Goal: Information Seeking & Learning: Learn about a topic

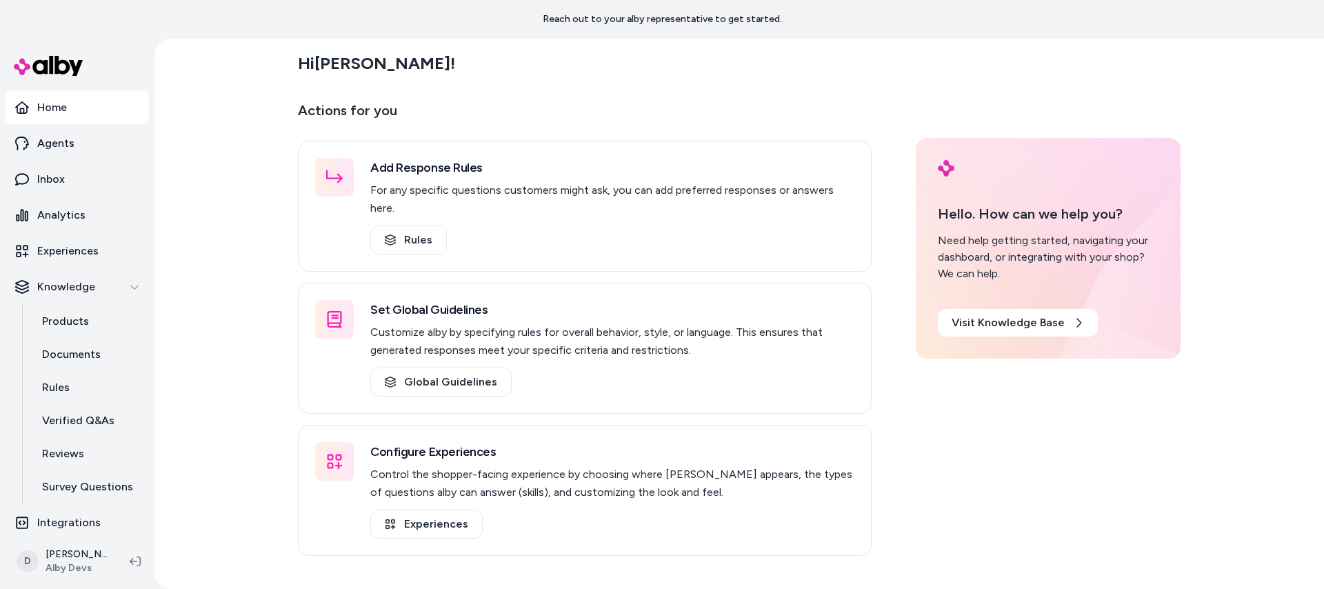
click at [164, 202] on div "Hi [PERSON_NAME] ! Actions for you Add Response Rules For any specific question…" at bounding box center [738, 314] width 1169 height 550
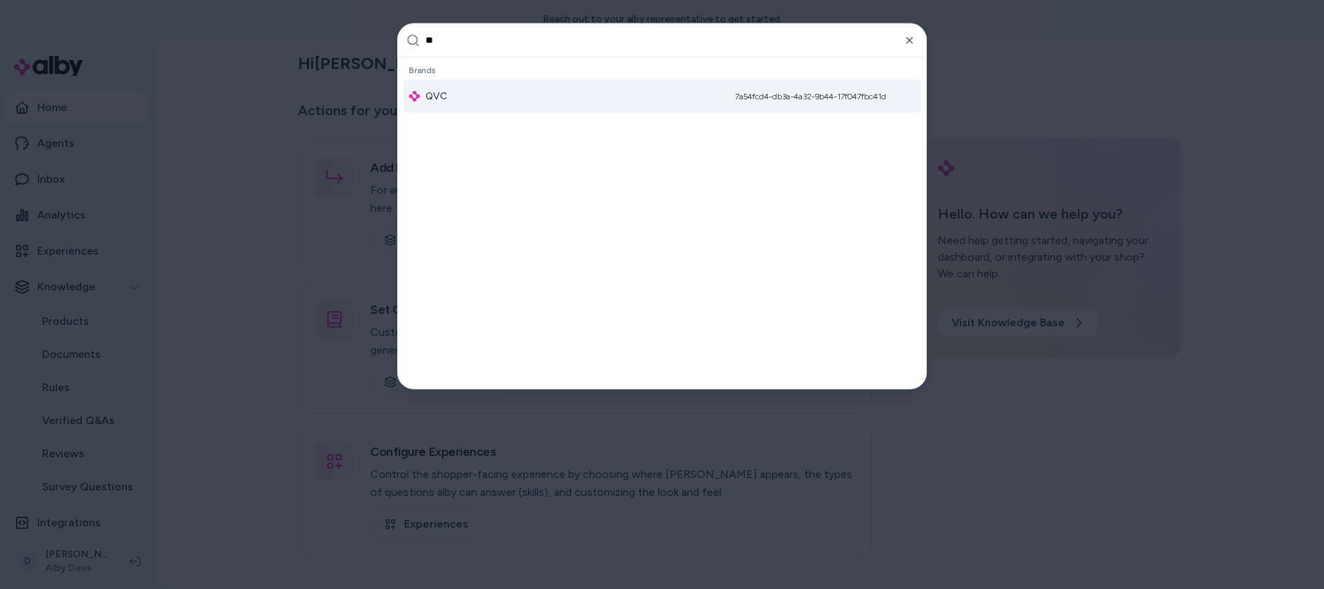
type input "***"
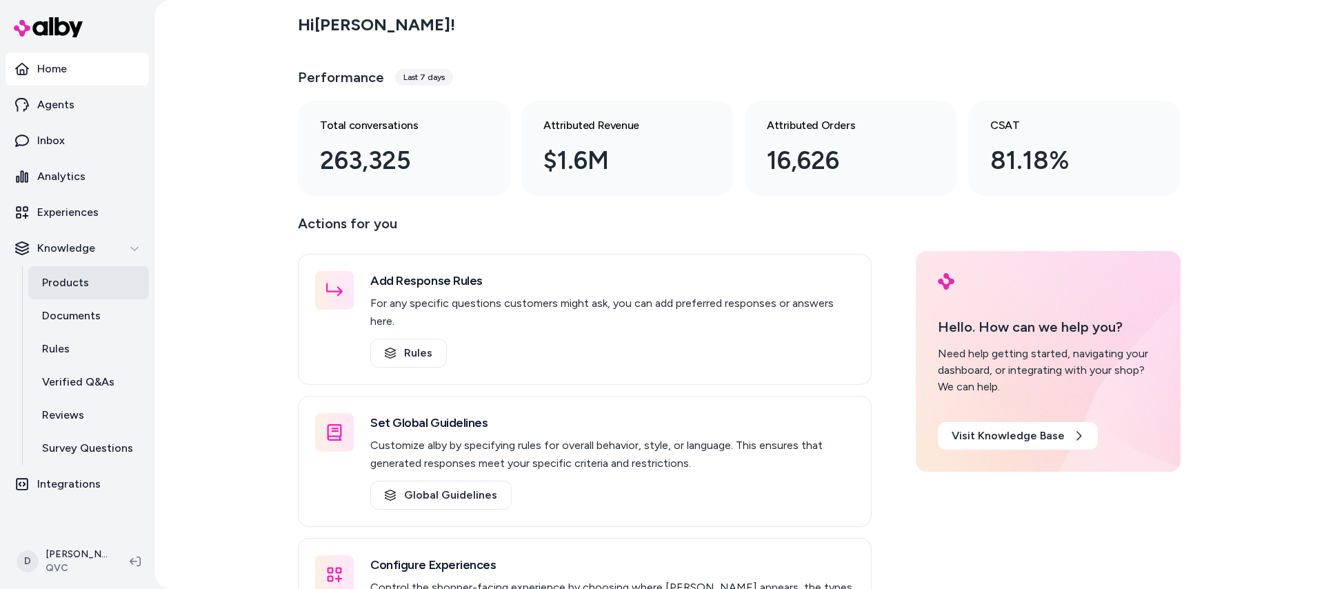
click at [77, 287] on p "Products" at bounding box center [65, 282] width 47 height 17
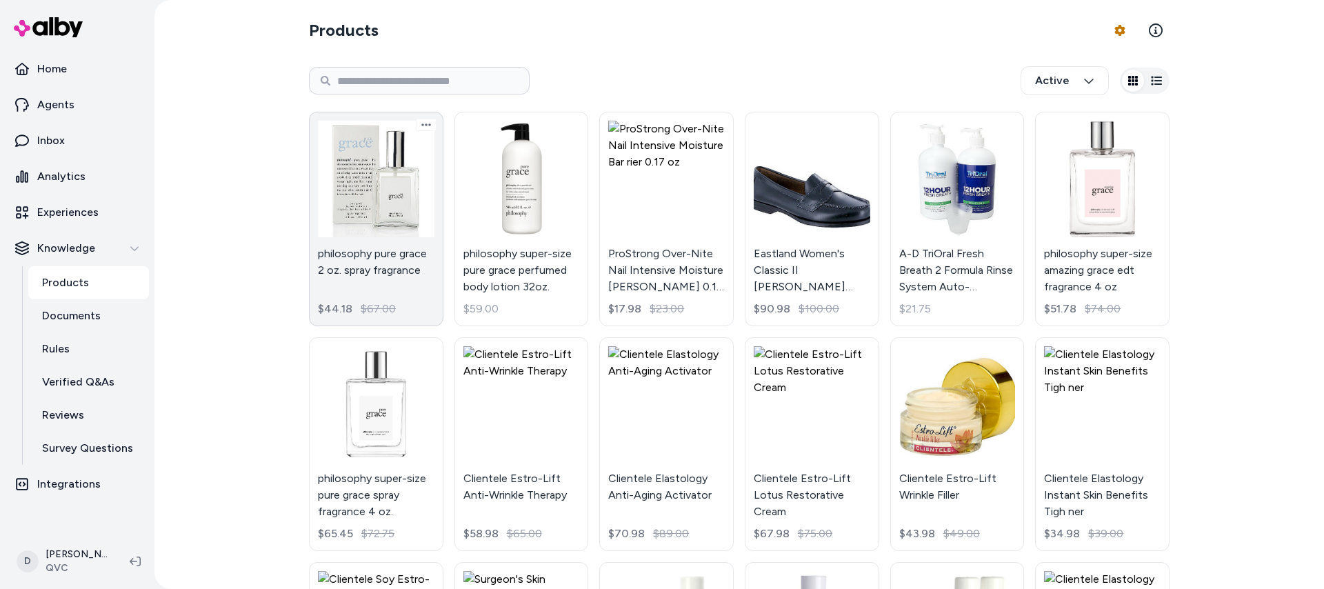
click at [410, 170] on link "philosophy pure grace 2 oz. spray fragrance $44.18 $67.00" at bounding box center [376, 219] width 134 height 214
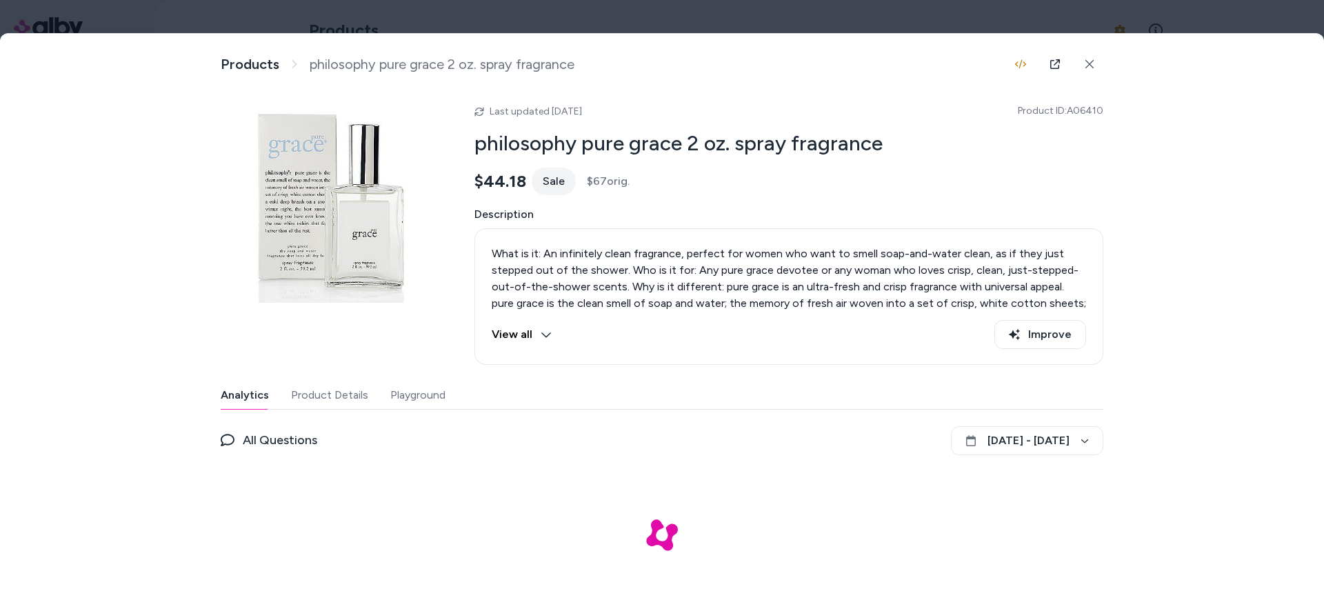
click at [434, 392] on button "Playground" at bounding box center [417, 395] width 55 height 28
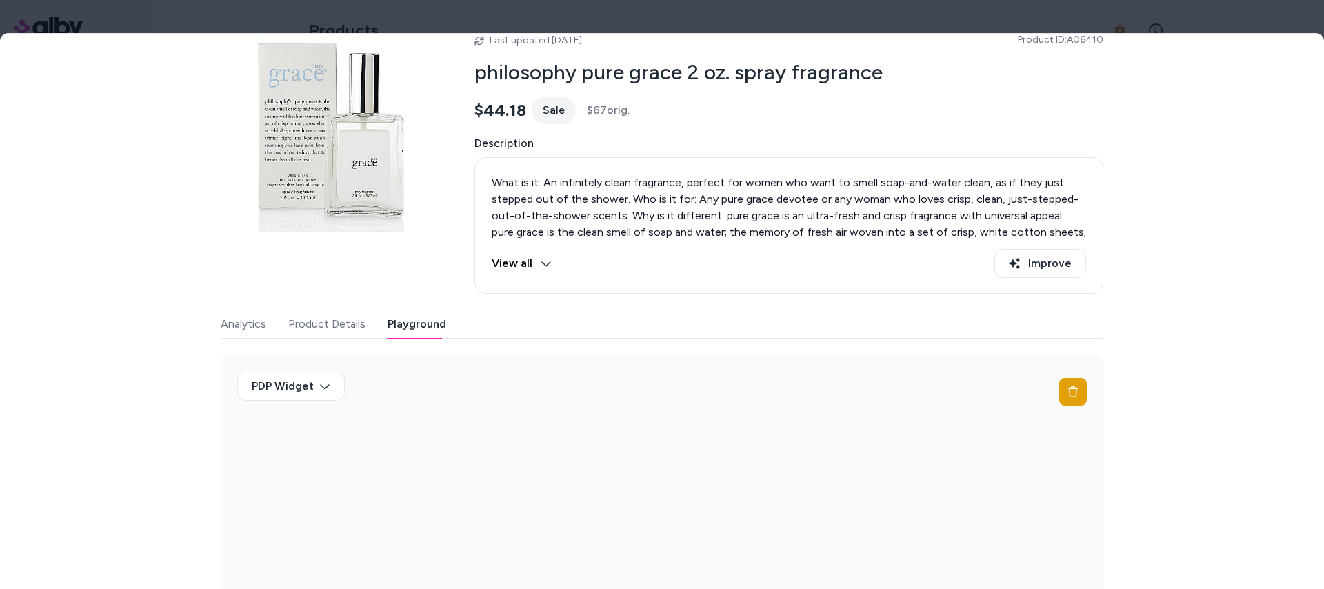
scroll to position [101, 0]
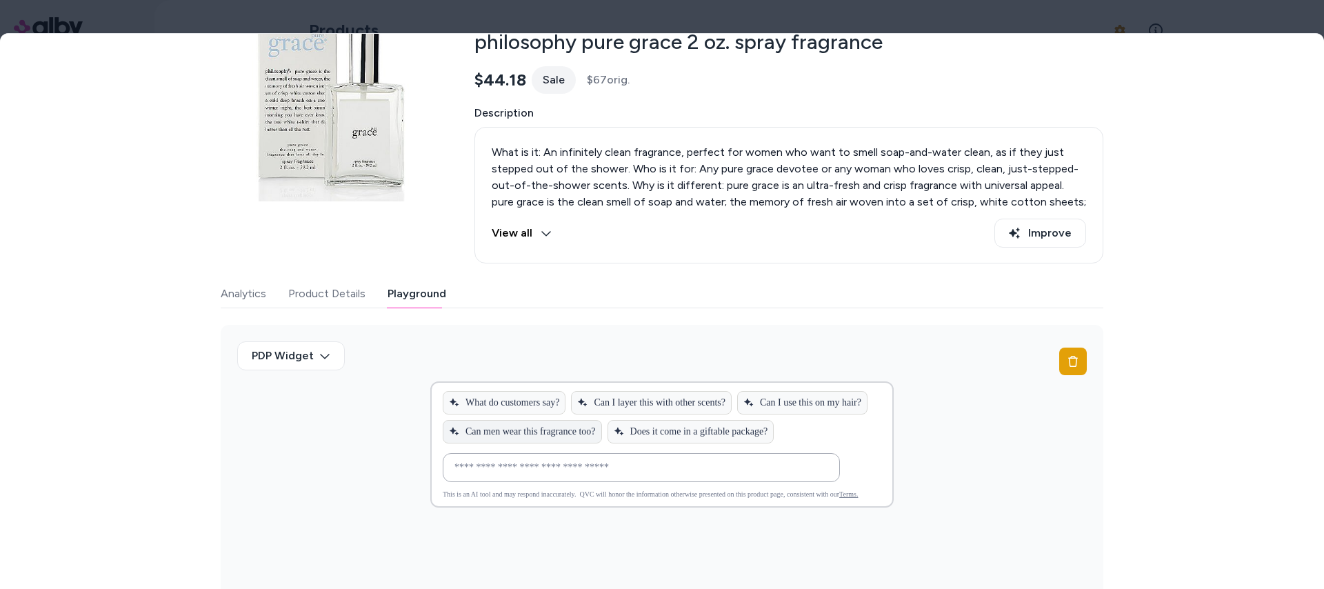
click at [534, 428] on span "Can men wear this fragrance too?" at bounding box center [522, 431] width 147 height 11
type input "**********"
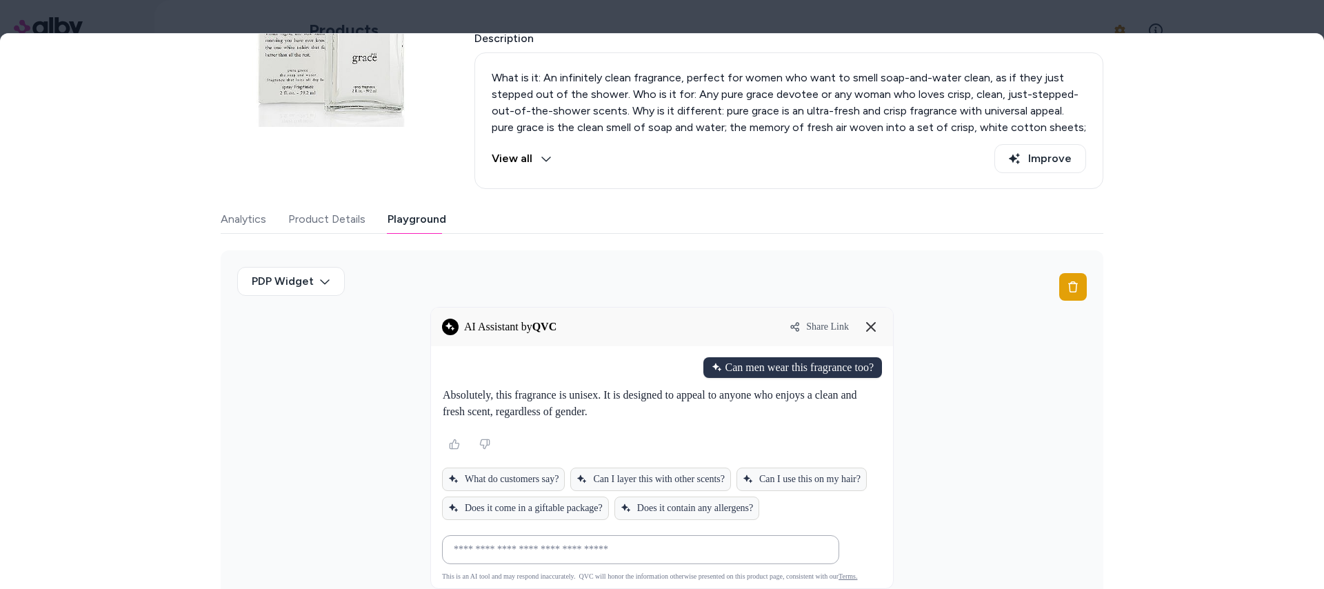
scroll to position [181, 0]
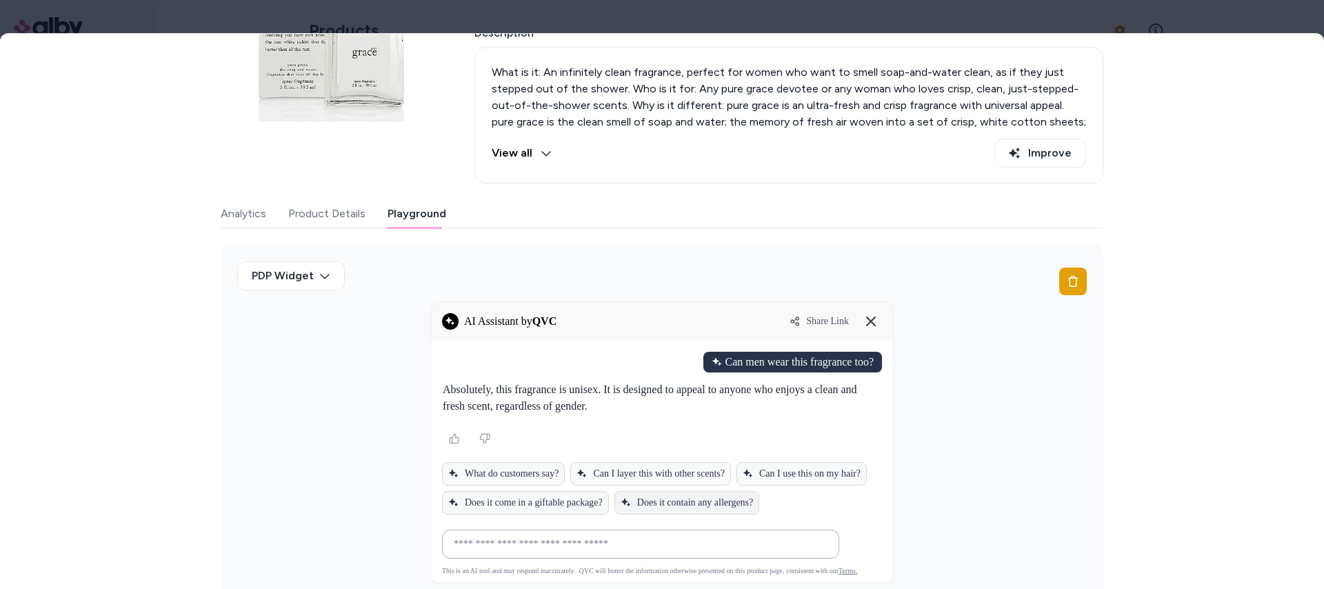
click at [695, 505] on span "Does it contain any allergens?" at bounding box center [686, 502] width 132 height 11
type input "**********"
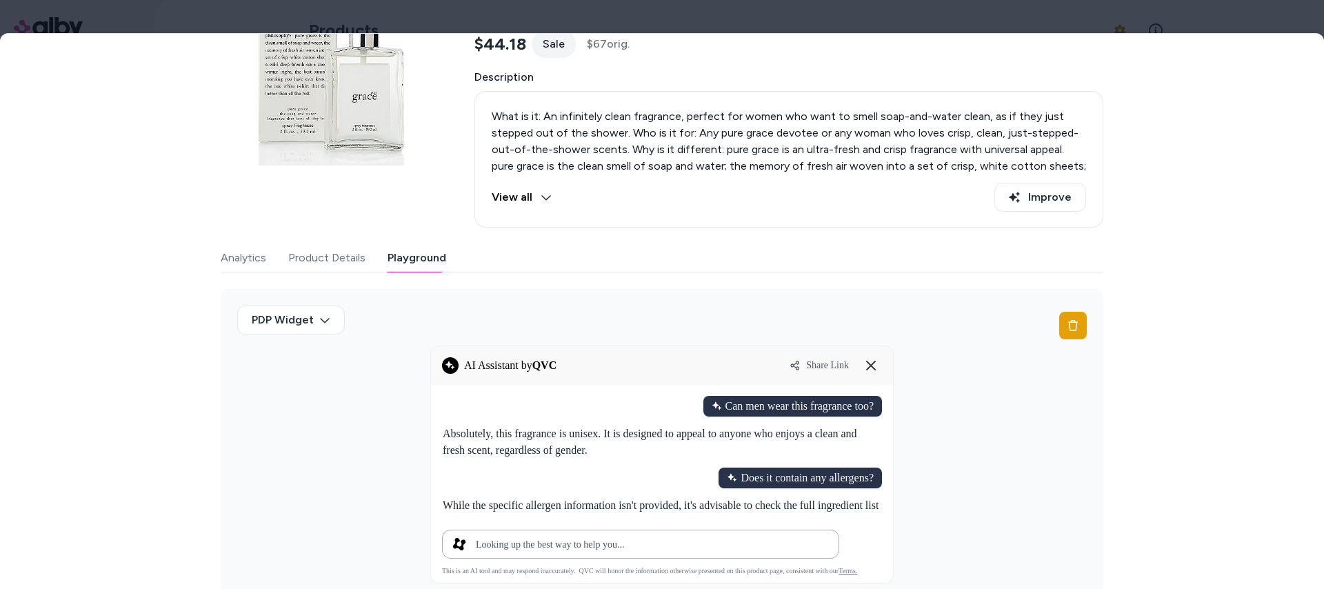
scroll to position [154, 0]
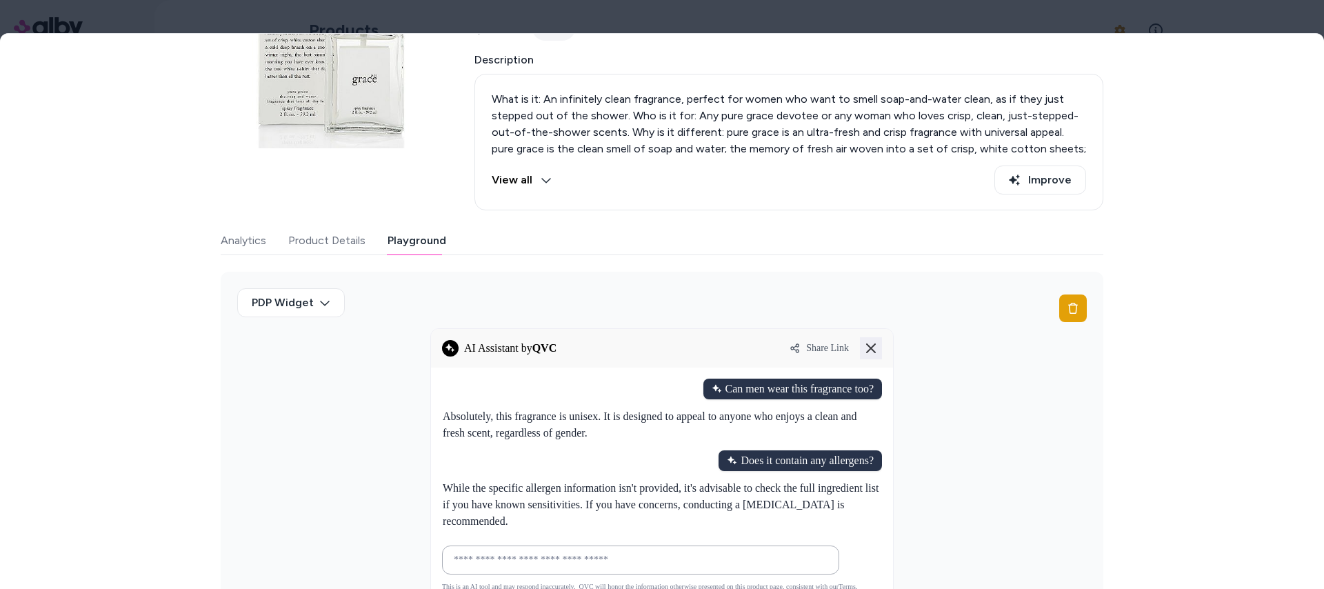
click at [869, 341] on button at bounding box center [871, 348] width 22 height 22
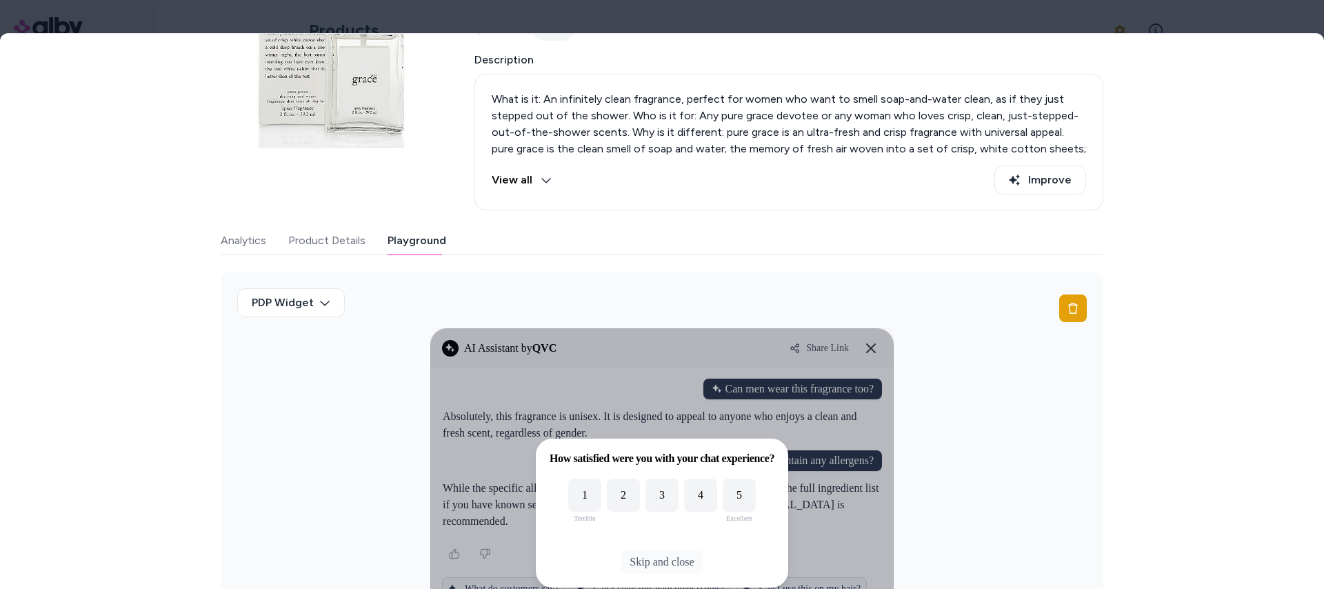
click at [656, 559] on button "Skip and close" at bounding box center [661, 561] width 81 height 23
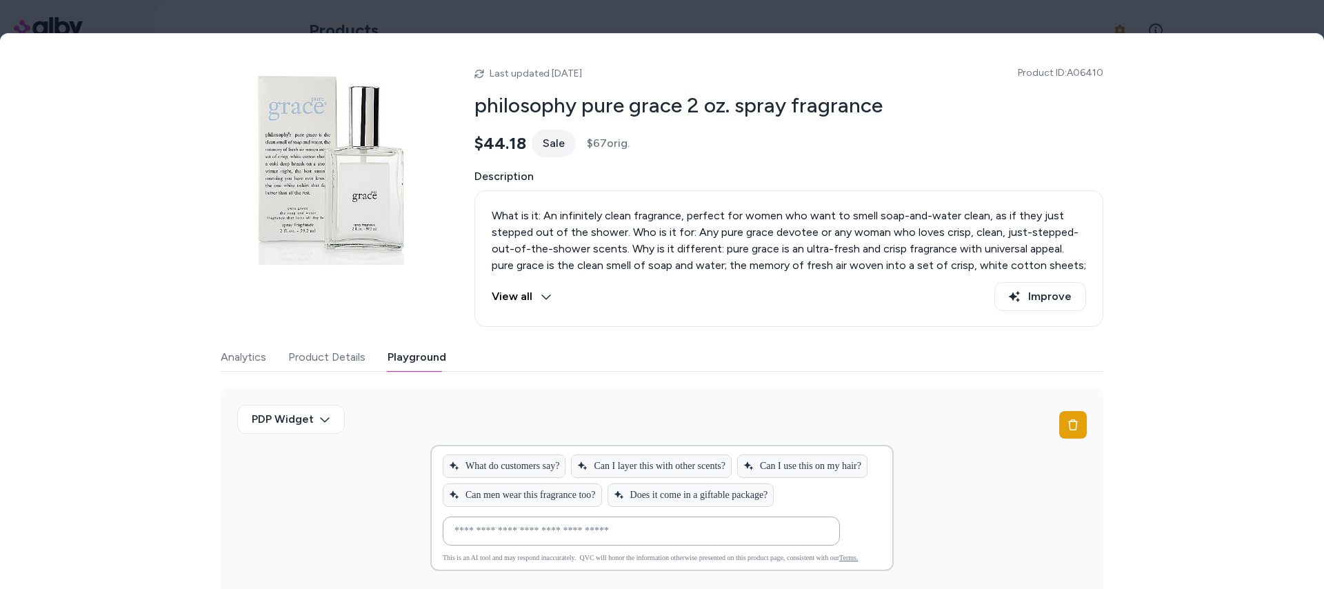
scroll to position [0, 0]
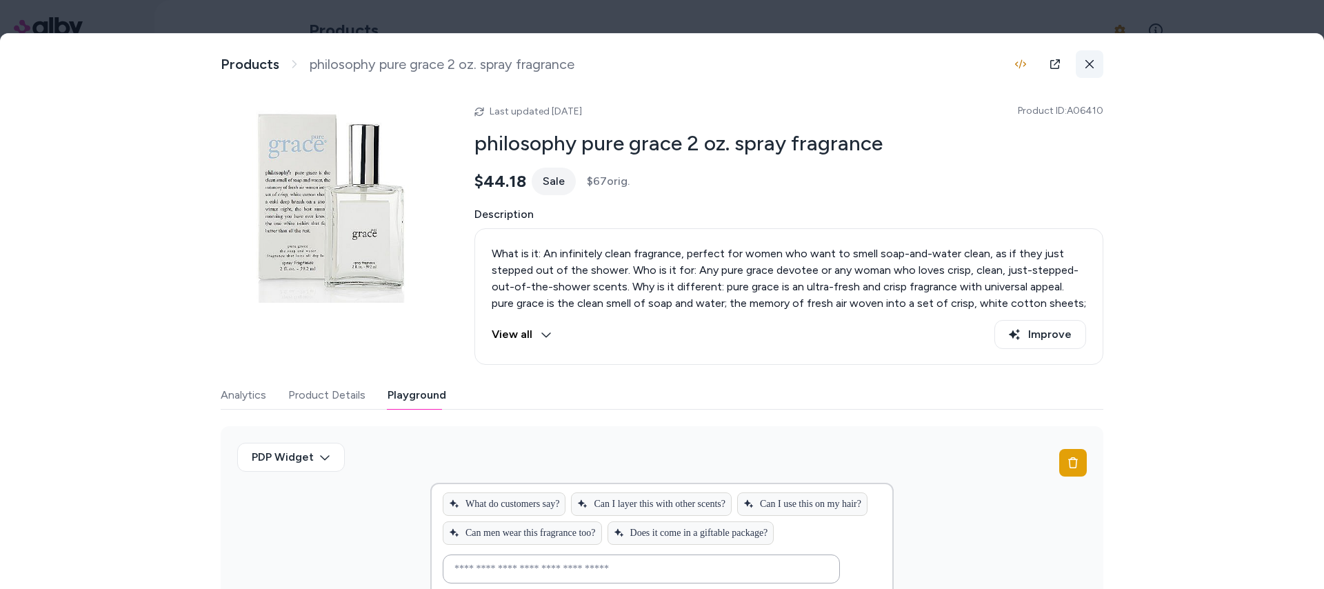
click at [1076, 70] on button at bounding box center [1090, 64] width 28 height 28
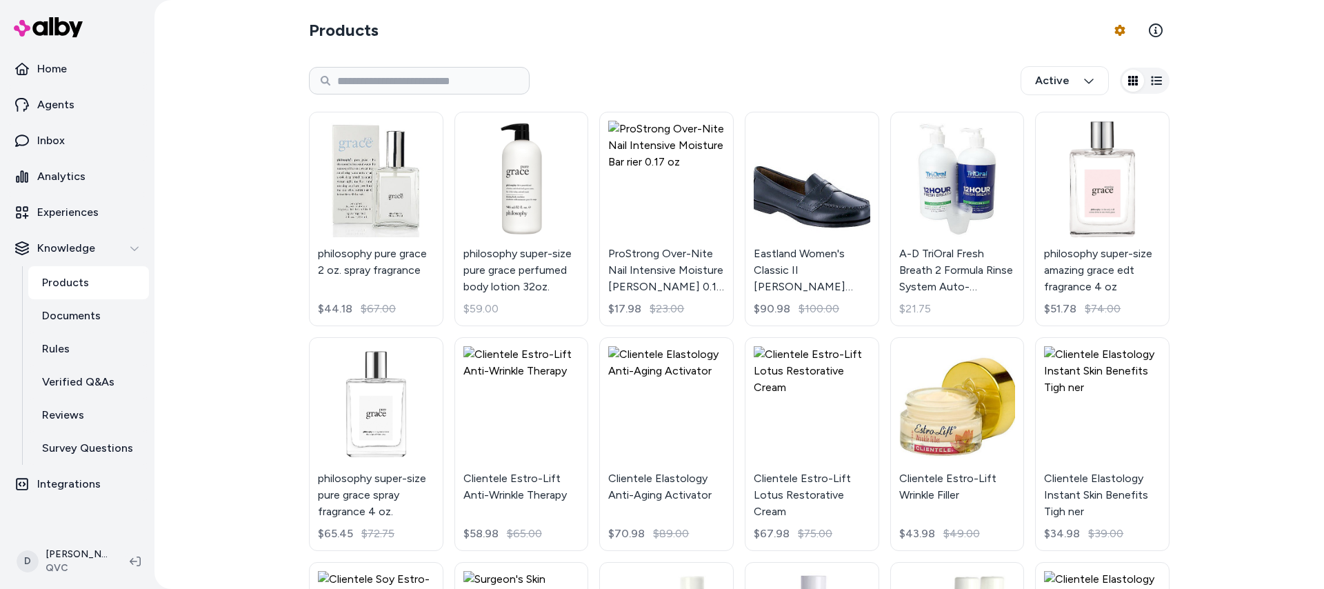
click at [251, 122] on div "Products Product Feed Options Active philosophy pure grace 2 oz. spray fragranc…" at bounding box center [738, 294] width 1169 height 589
click at [316, 182] on link "philosophy pure grace 2 oz. spray fragrance $44.18 $67.00" at bounding box center [376, 219] width 134 height 214
click at [351, 150] on body "Home Agents Inbox Analytics Experiences Knowledge Products Documents Rules Veri…" at bounding box center [662, 294] width 1324 height 589
